Goal: Information Seeking & Learning: Learn about a topic

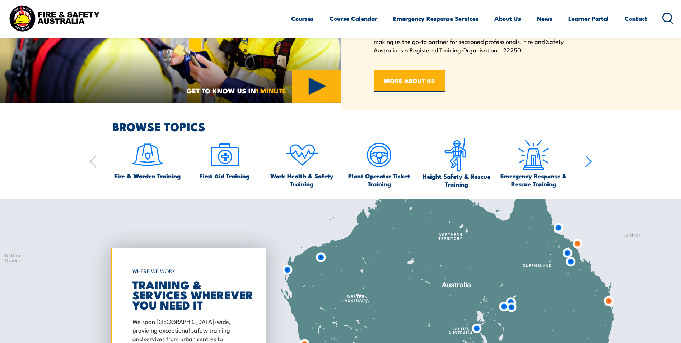
scroll to position [431, 0]
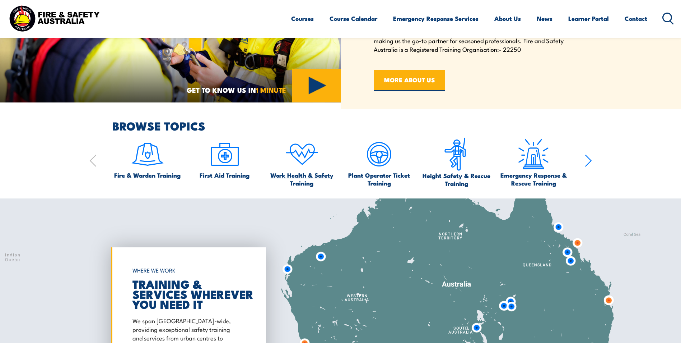
click at [290, 177] on span "Work Health & Safety Training" at bounding box center [302, 179] width 70 height 16
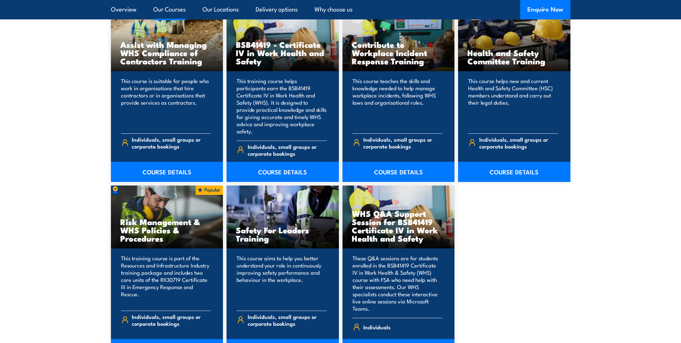
scroll to position [575, 0]
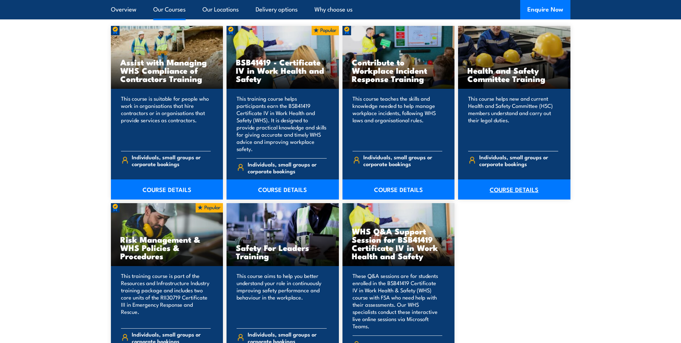
click at [515, 199] on link "COURSE DETAILS" at bounding box center [514, 189] width 112 height 20
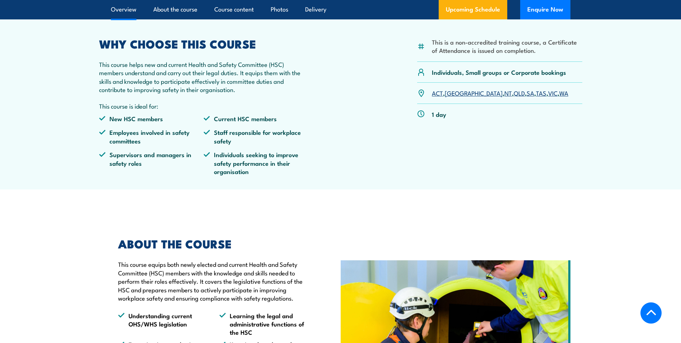
scroll to position [251, 0]
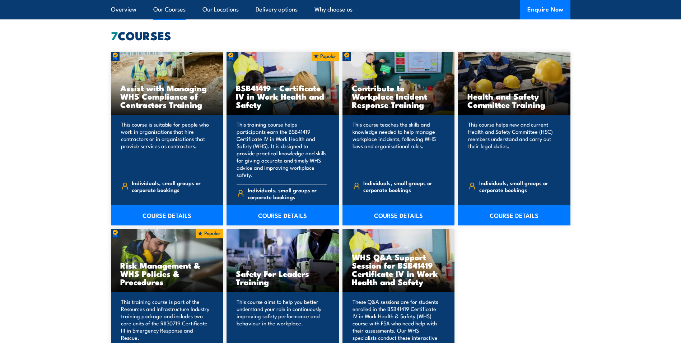
scroll to position [575, 0]
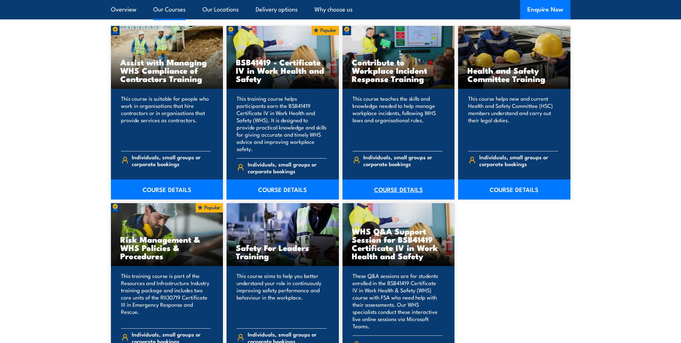
click at [405, 199] on link "COURSE DETAILS" at bounding box center [399, 189] width 112 height 20
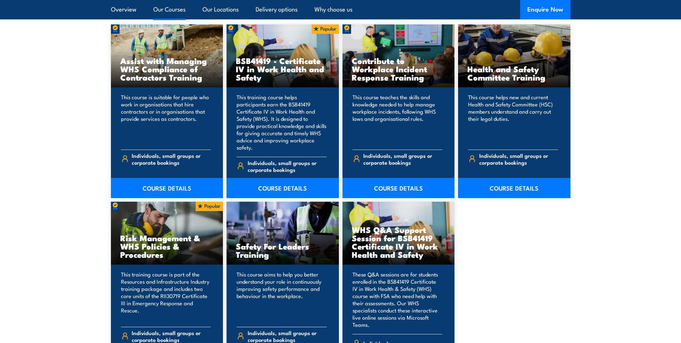
scroll to position [539, 0]
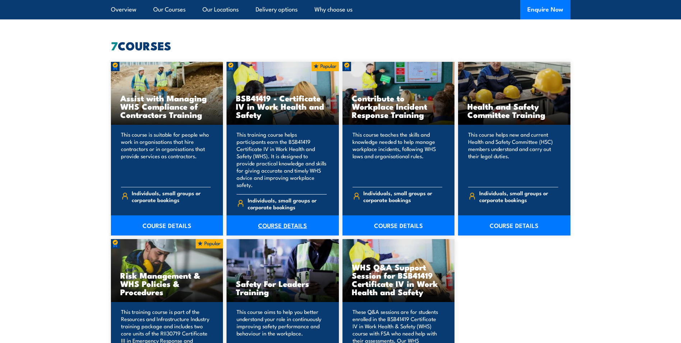
click at [283, 235] on link "COURSE DETAILS" at bounding box center [283, 225] width 112 height 20
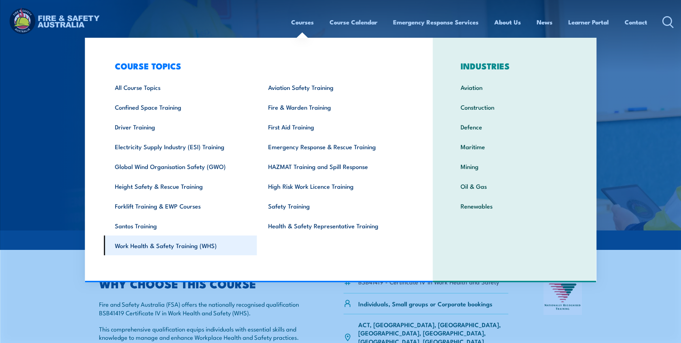
click at [148, 247] on link "Work Health & Safety Training (WHS)" at bounding box center [180, 245] width 153 height 20
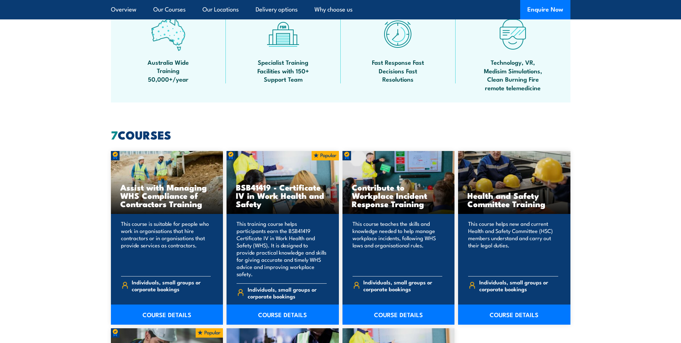
scroll to position [467, 0]
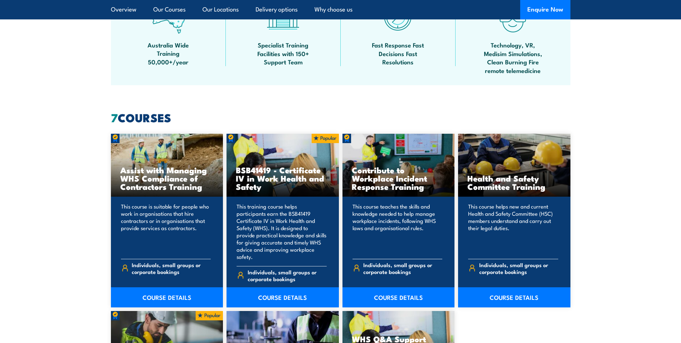
click at [380, 190] on h3 "Contribute to Workplace Incident Response Training" at bounding box center [399, 178] width 94 height 25
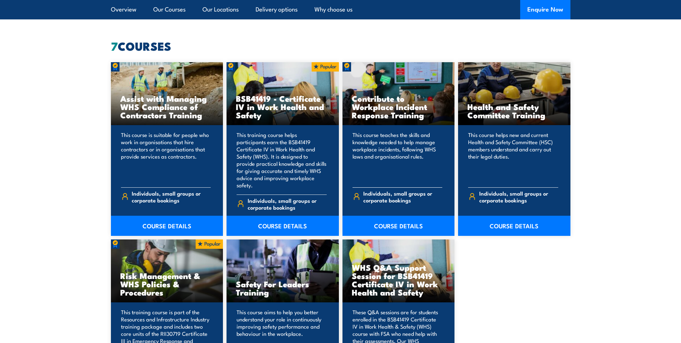
scroll to position [539, 0]
click at [398, 235] on link "COURSE DETAILS" at bounding box center [399, 225] width 112 height 20
